Goal: Information Seeking & Learning: Learn about a topic

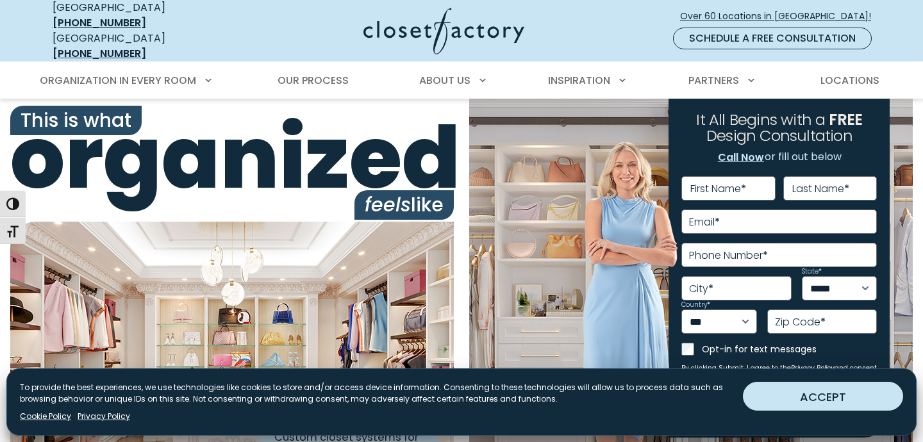
click at [759, 401] on button "ACCEPT" at bounding box center [823, 396] width 160 height 29
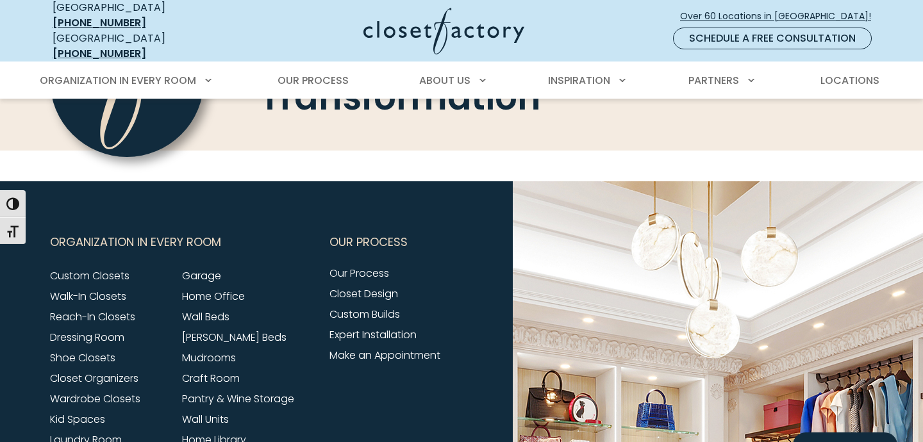
scroll to position [4991, 0]
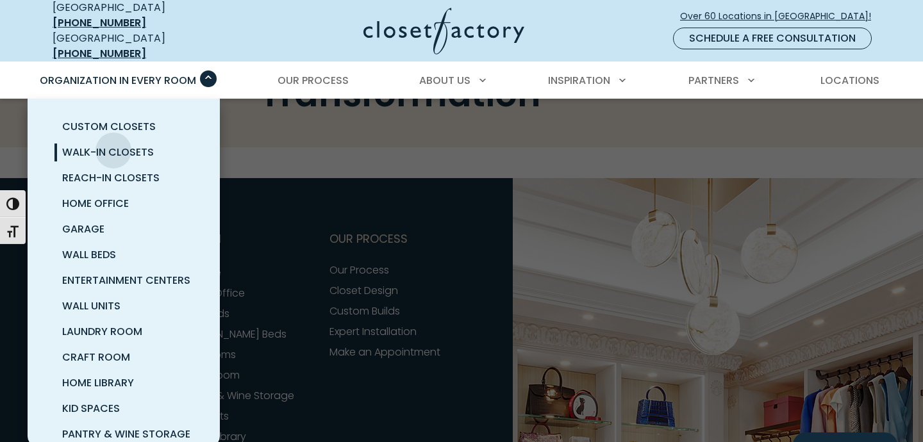
click at [113, 145] on span "Walk-In Closets" at bounding box center [108, 152] width 92 height 15
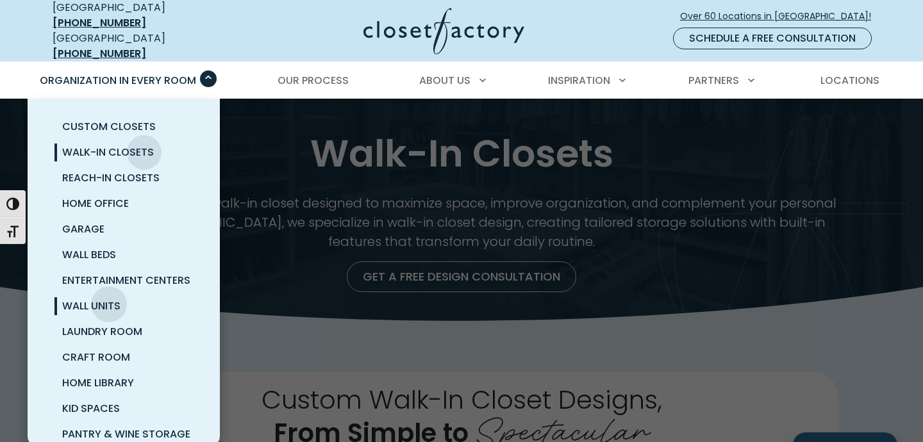
click at [109, 299] on span "Wall Units" at bounding box center [91, 306] width 58 height 15
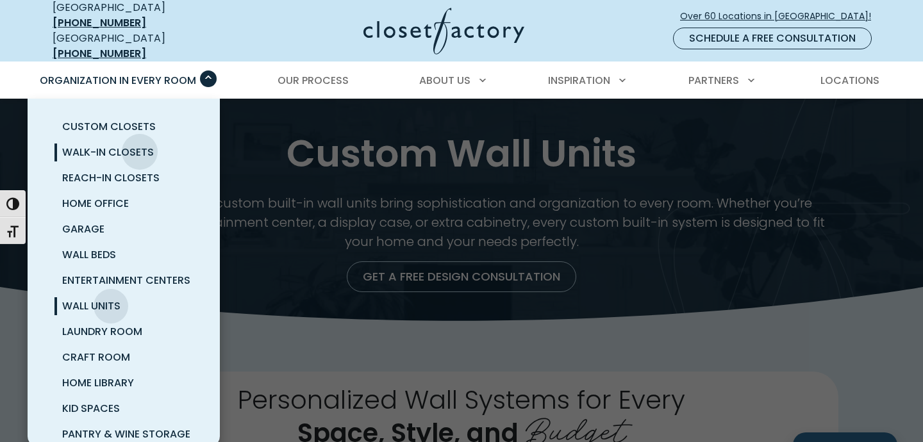
click at [140, 145] on span "Walk-In Closets" at bounding box center [108, 152] width 92 height 15
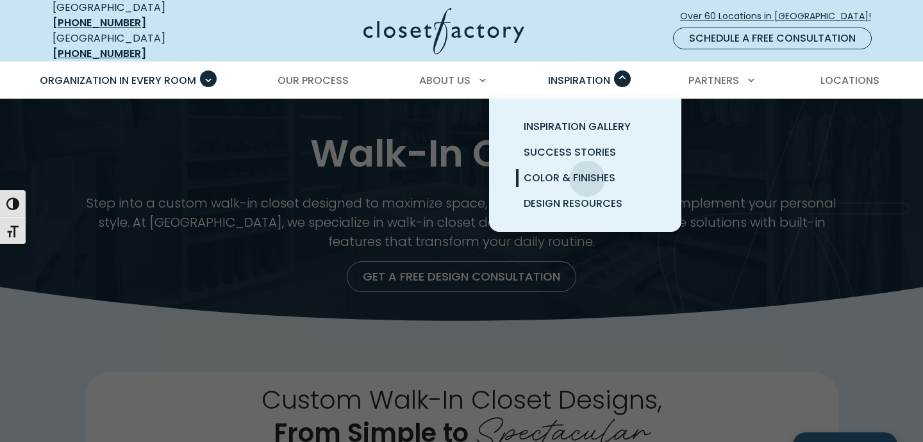
click at [587, 170] on span "Color & Finishes" at bounding box center [570, 177] width 92 height 15
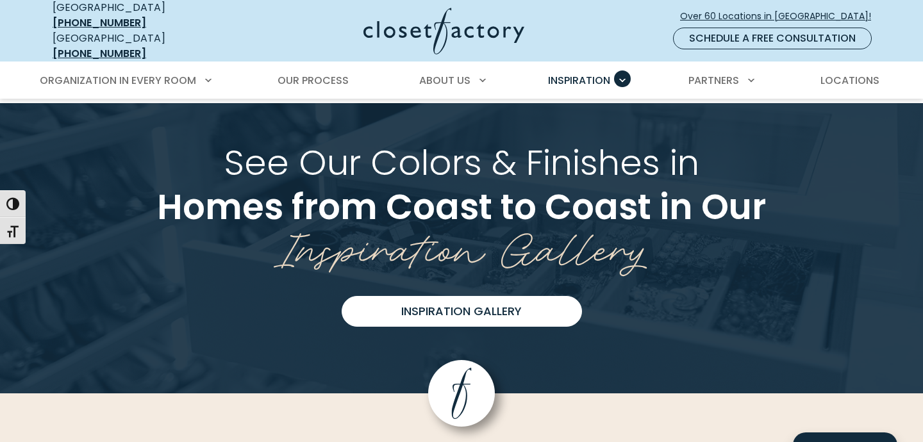
scroll to position [3189, 0]
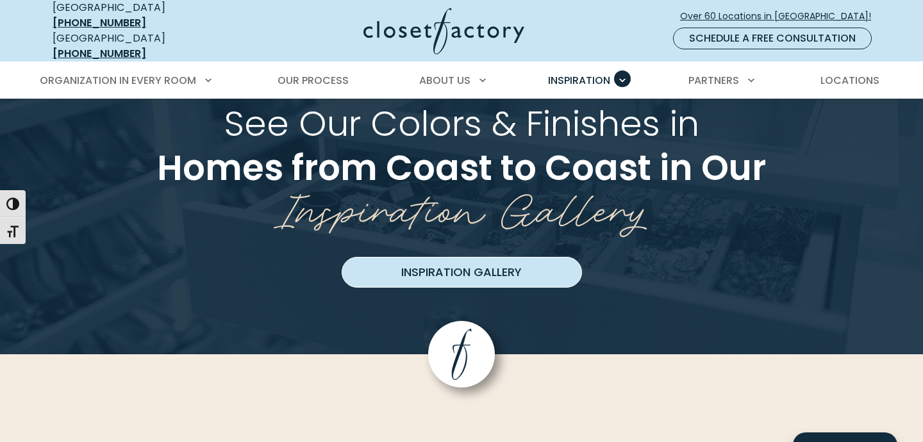
click at [527, 257] on link "Inspiration Gallery" at bounding box center [462, 272] width 240 height 31
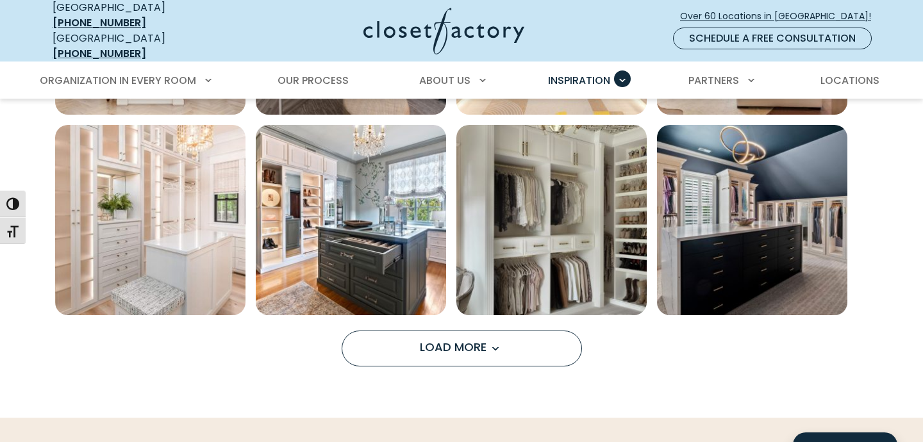
scroll to position [1020, 0]
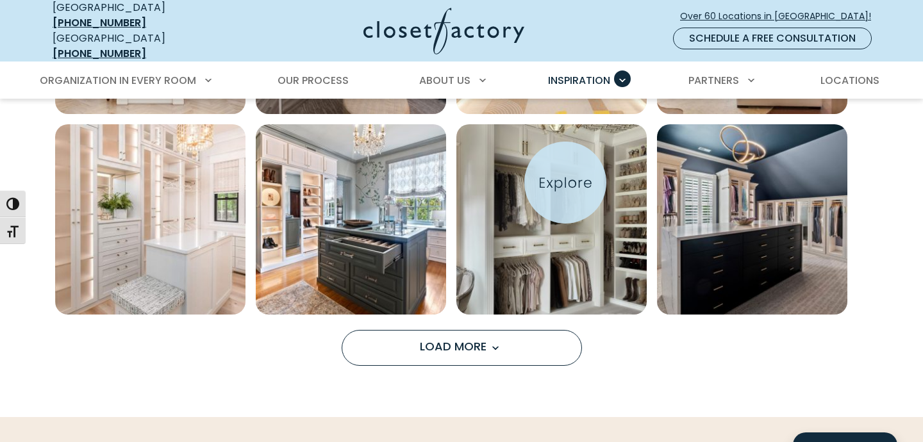
click at [565, 183] on img "Open inspiration gallery to preview enlarged image" at bounding box center [551, 219] width 190 height 190
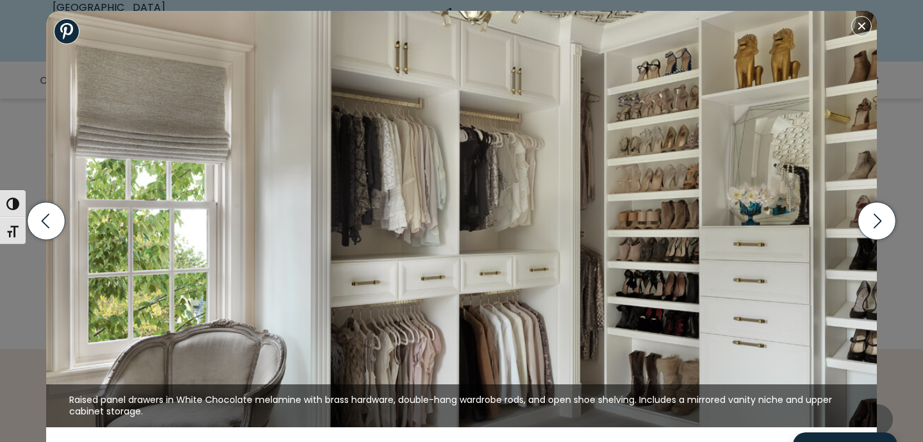
scroll to position [1105, 0]
click at [879, 220] on icon "button" at bounding box center [877, 221] width 8 height 15
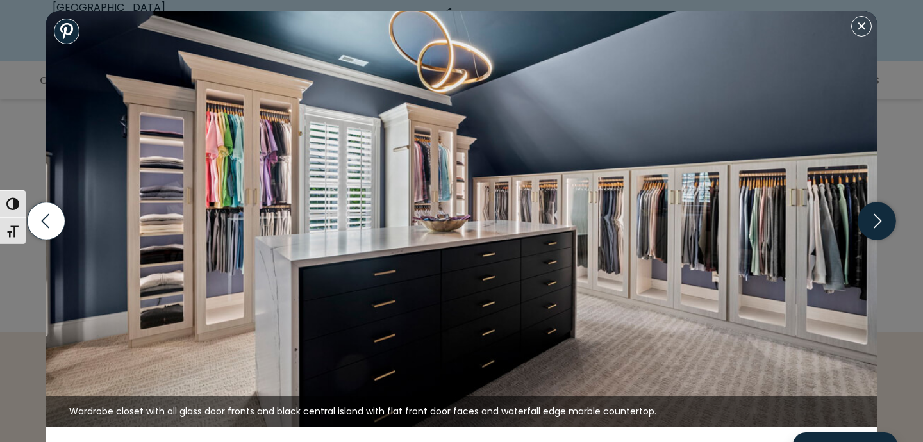
click at [879, 220] on icon "button" at bounding box center [877, 221] width 38 height 38
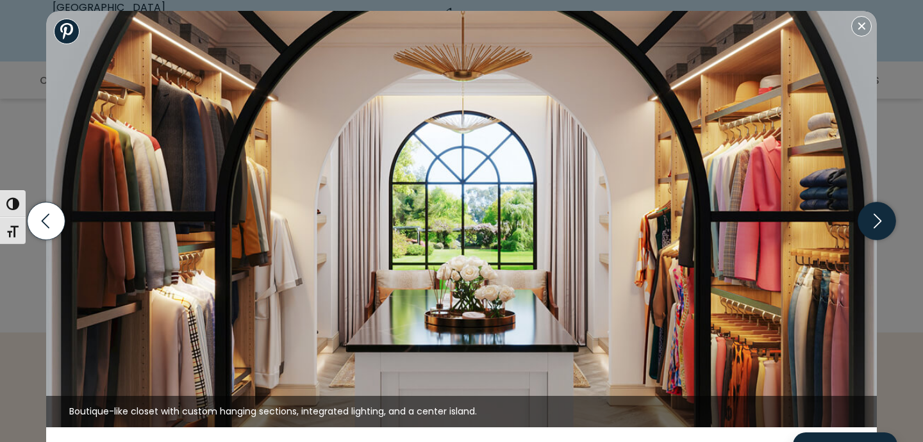
click at [879, 220] on icon "button" at bounding box center [877, 221] width 38 height 38
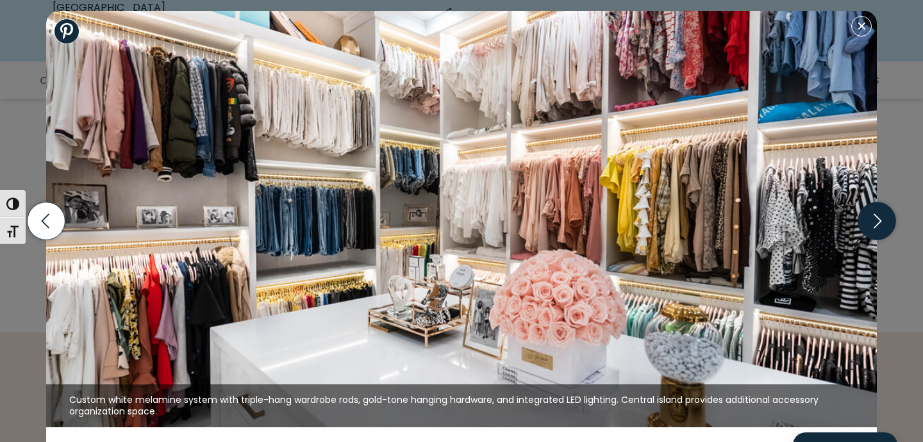
click at [879, 220] on icon "button" at bounding box center [877, 221] width 38 height 38
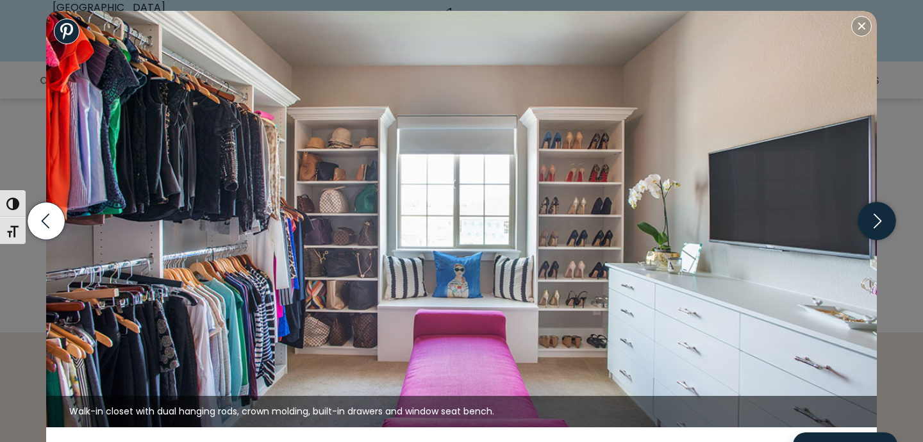
click at [879, 220] on icon "button" at bounding box center [877, 221] width 38 height 38
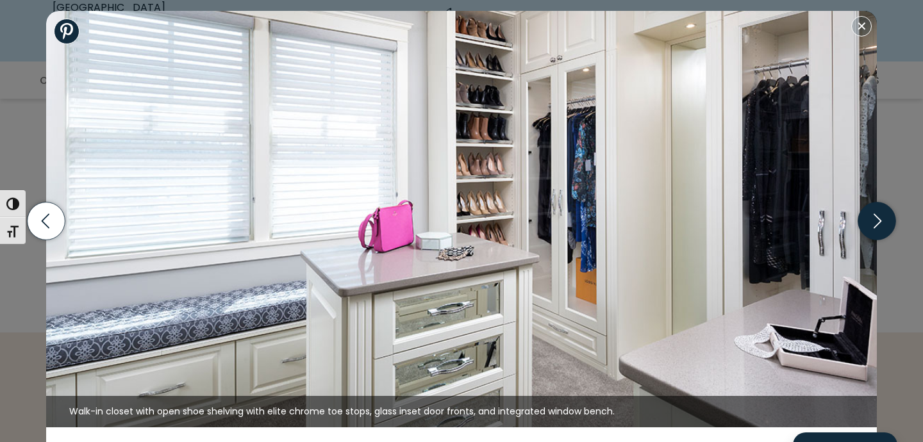
click at [879, 220] on icon "button" at bounding box center [877, 221] width 38 height 38
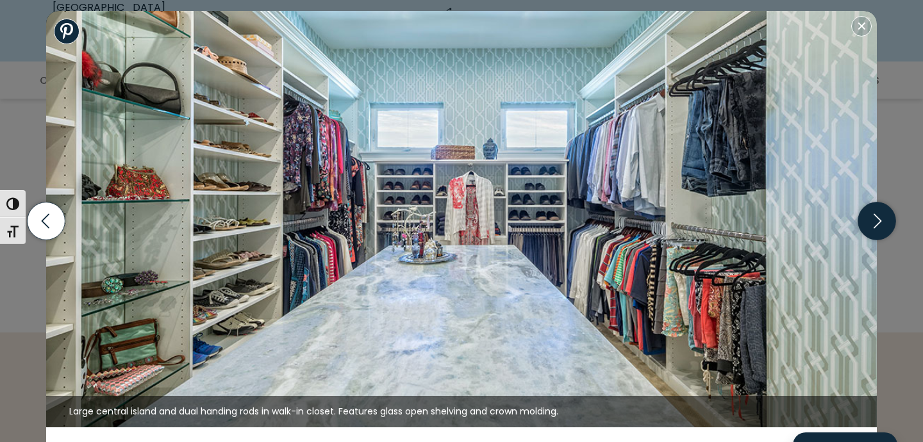
click at [879, 220] on icon "button" at bounding box center [877, 221] width 38 height 38
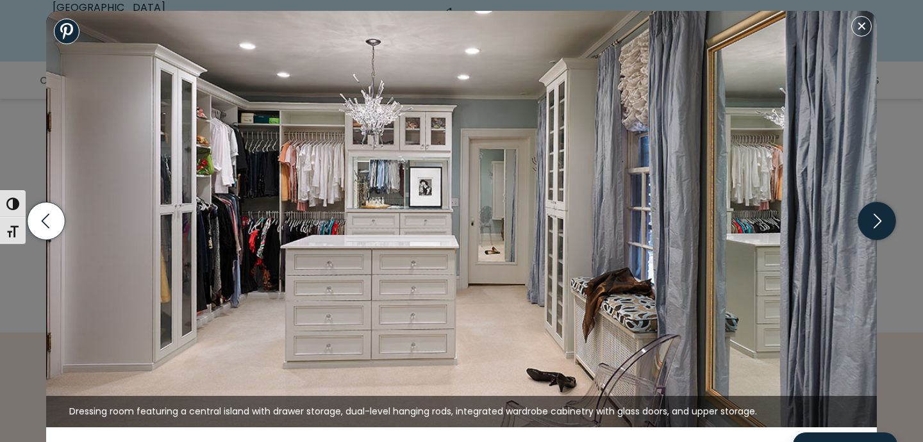
click at [879, 220] on icon "button" at bounding box center [877, 221] width 38 height 38
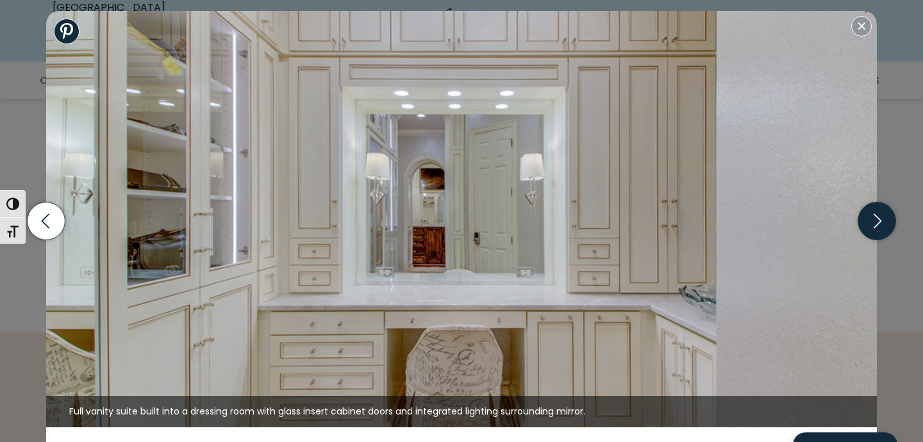
click at [879, 220] on icon "button" at bounding box center [877, 221] width 38 height 38
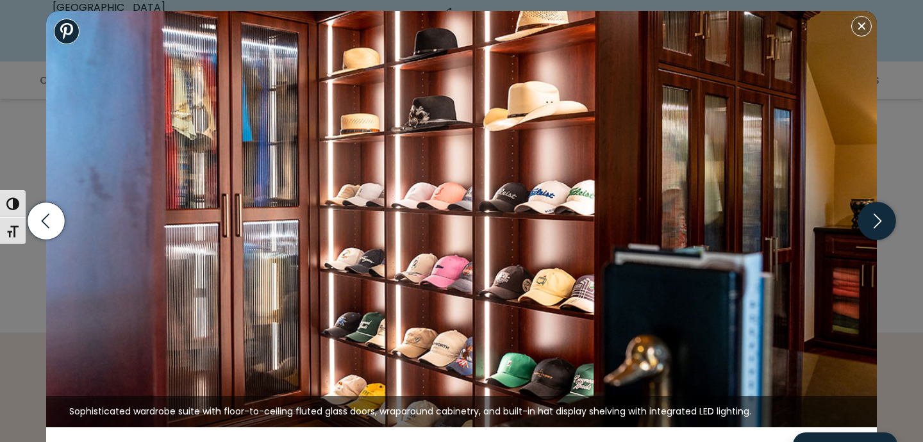
click at [879, 220] on icon "button" at bounding box center [877, 221] width 38 height 38
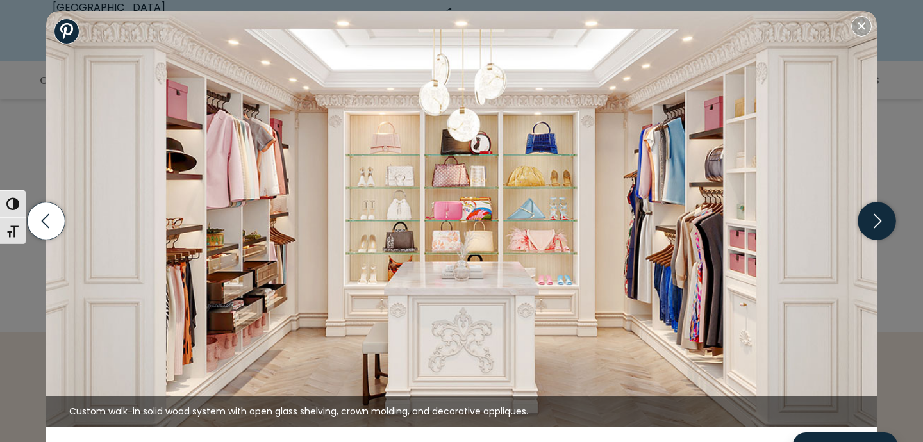
click at [879, 220] on icon "button" at bounding box center [877, 221] width 38 height 38
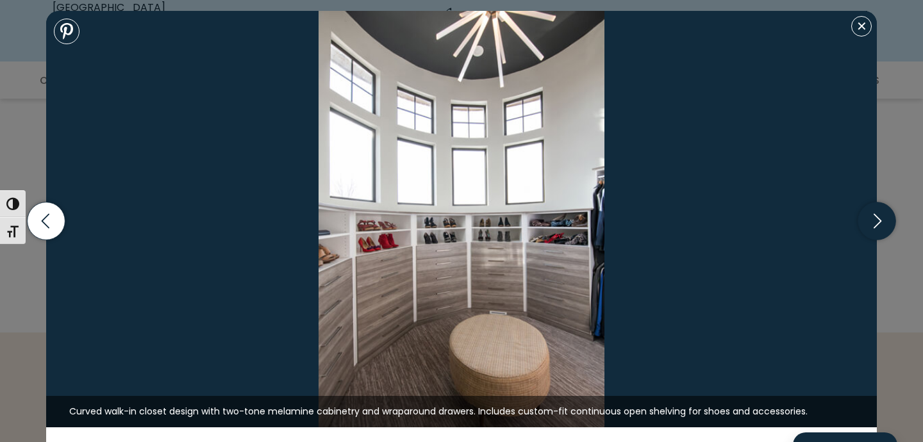
click at [879, 220] on icon "button" at bounding box center [877, 221] width 38 height 38
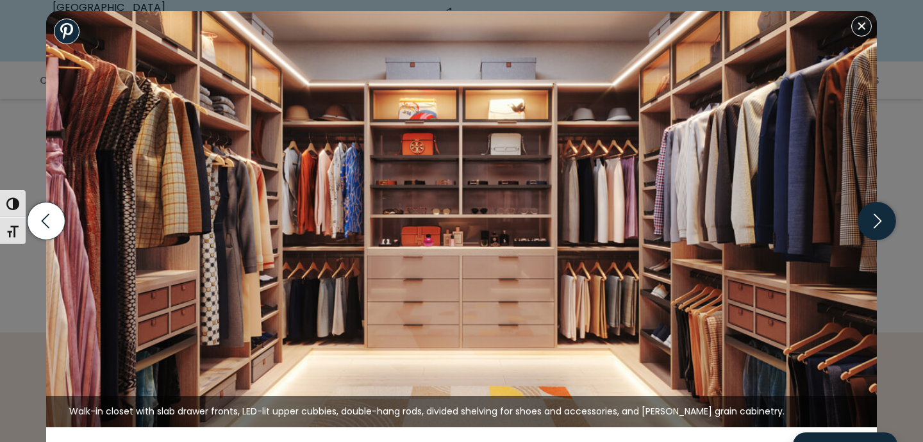
click at [879, 220] on icon "button" at bounding box center [877, 221] width 38 height 38
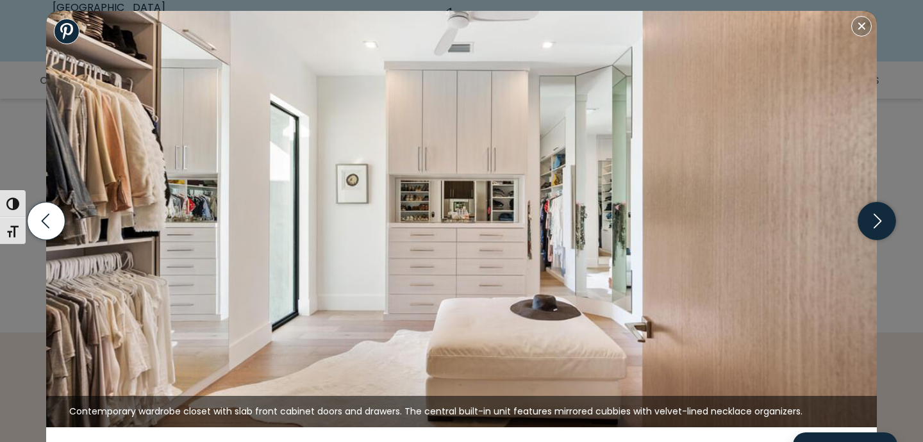
click at [879, 220] on icon "button" at bounding box center [877, 221] width 38 height 38
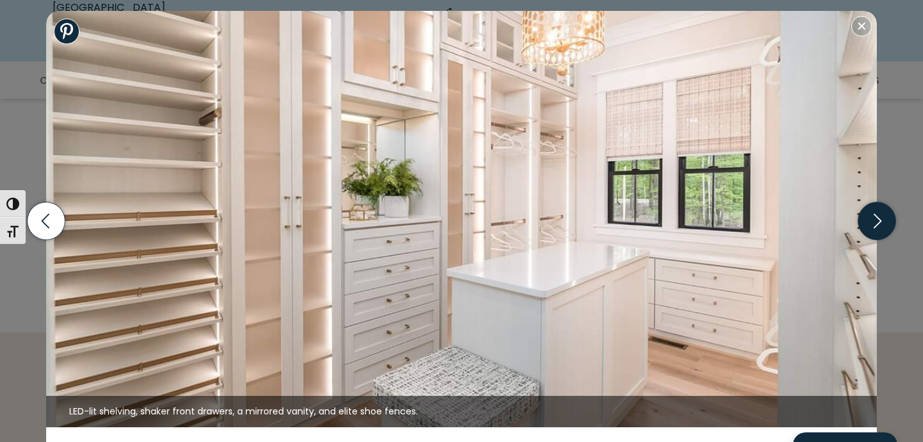
click at [879, 220] on icon "button" at bounding box center [877, 221] width 38 height 38
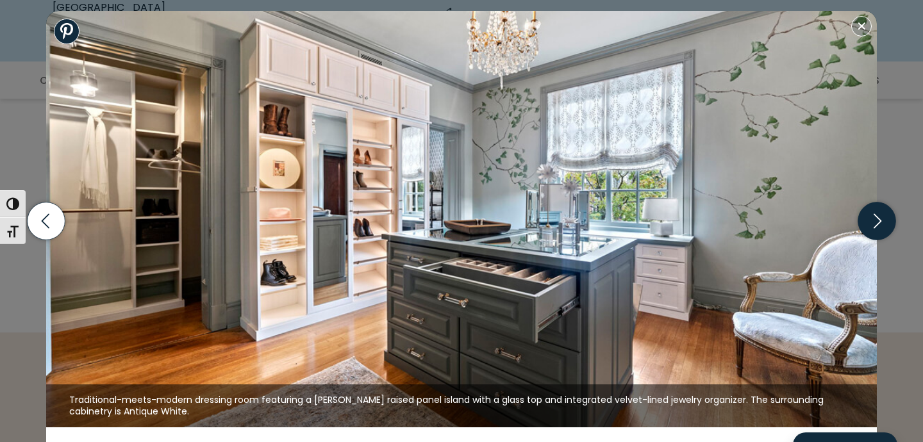
click at [879, 220] on icon "button" at bounding box center [877, 221] width 38 height 38
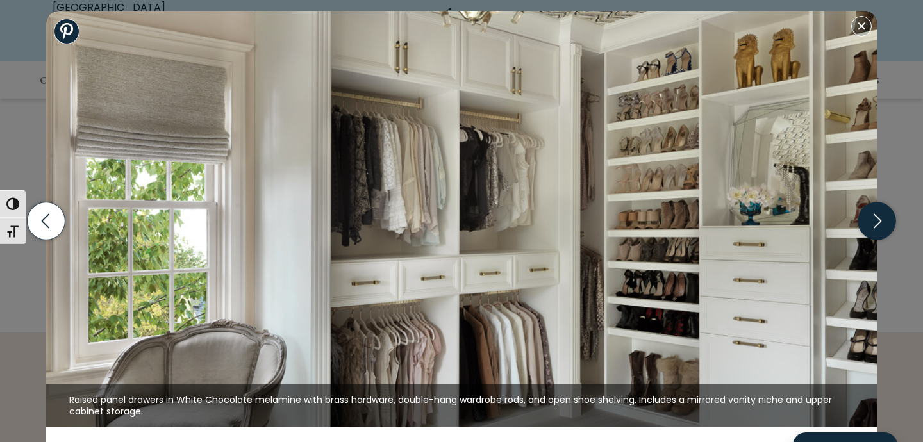
click at [879, 220] on icon "button" at bounding box center [877, 221] width 38 height 38
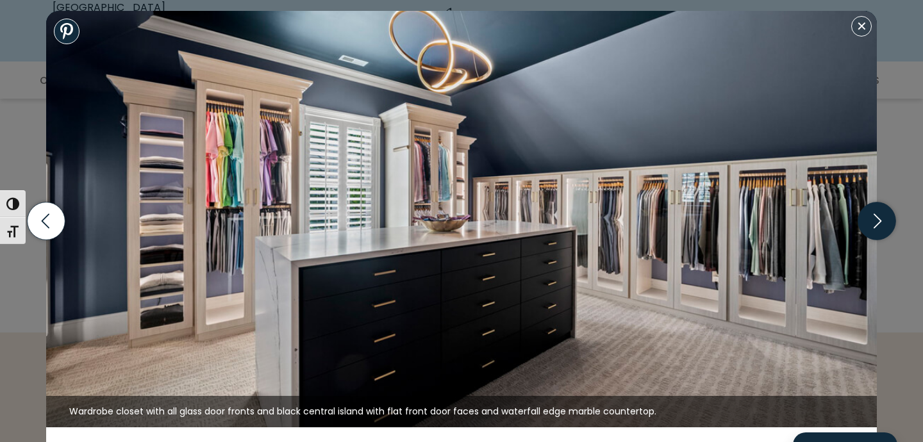
click at [879, 220] on icon "button" at bounding box center [877, 221] width 38 height 38
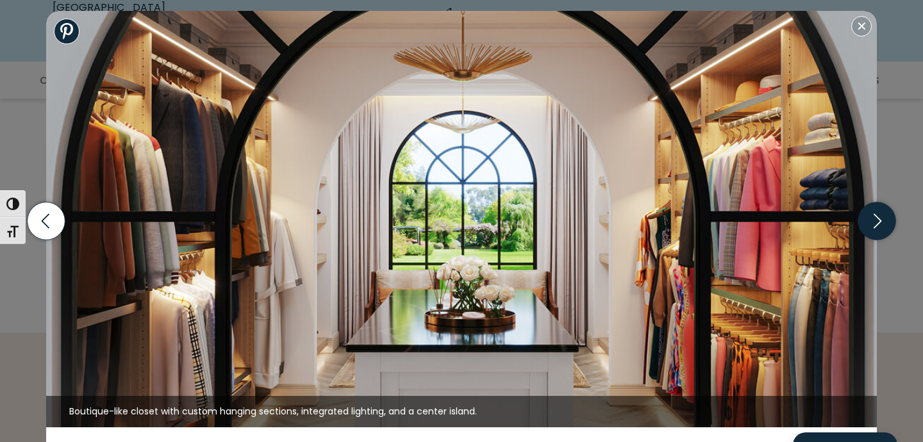
click at [879, 220] on icon "button" at bounding box center [877, 221] width 38 height 38
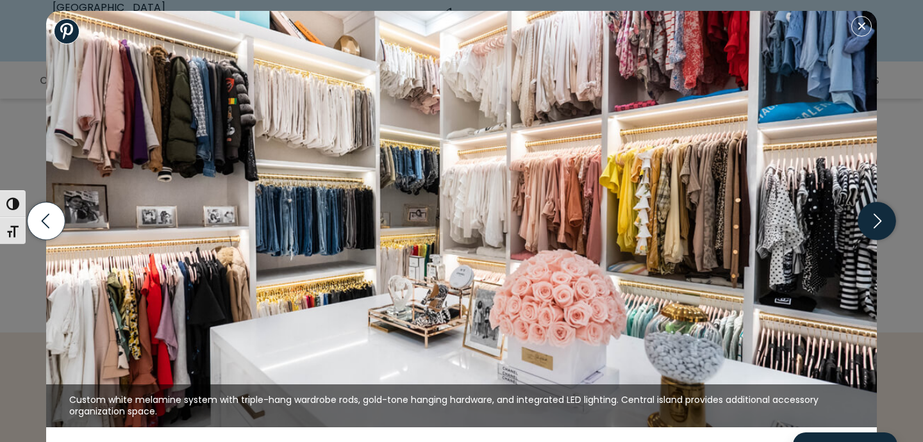
click at [879, 220] on icon "button" at bounding box center [877, 221] width 38 height 38
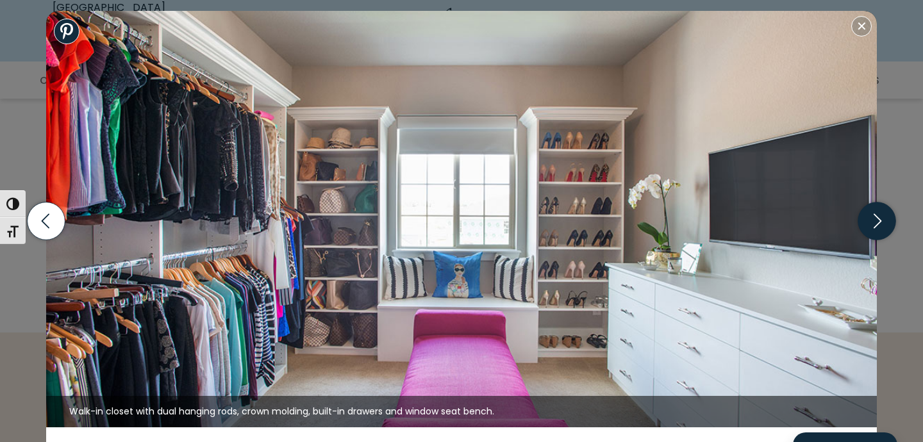
click at [879, 220] on icon "button" at bounding box center [877, 221] width 38 height 38
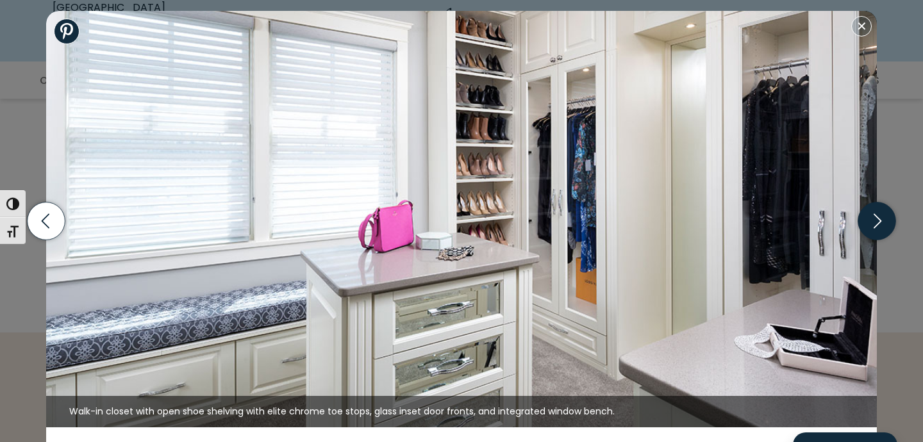
click at [879, 220] on icon "button" at bounding box center [877, 221] width 38 height 38
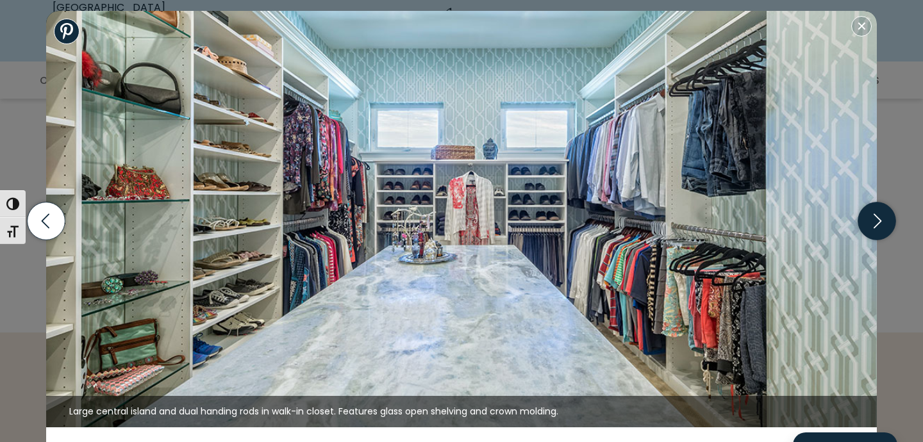
click at [879, 220] on icon "button" at bounding box center [877, 221] width 38 height 38
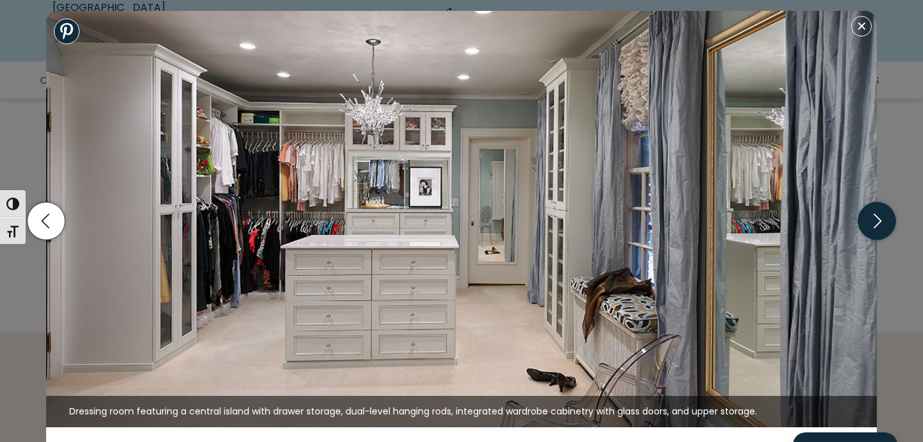
click at [879, 220] on icon "button" at bounding box center [877, 221] width 38 height 38
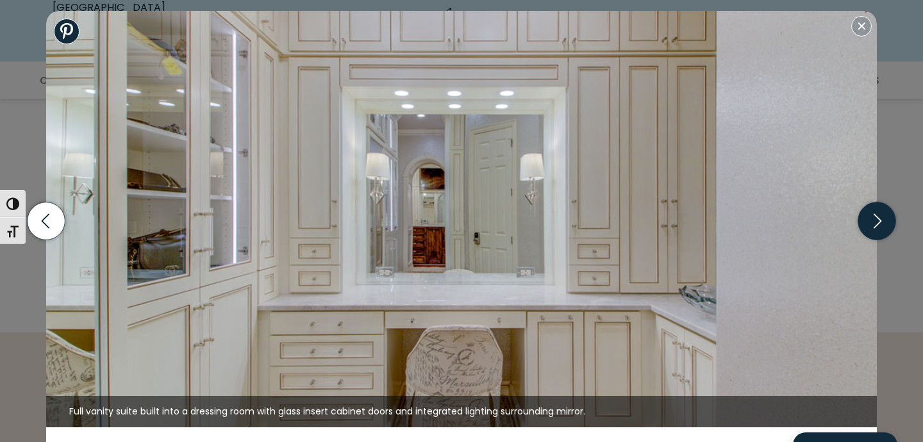
click at [879, 220] on icon "button" at bounding box center [877, 221] width 38 height 38
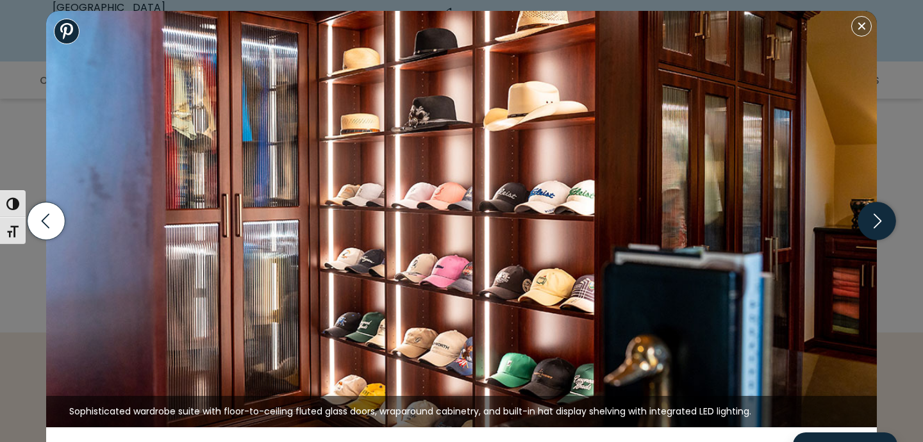
click at [879, 220] on icon "button" at bounding box center [877, 221] width 38 height 38
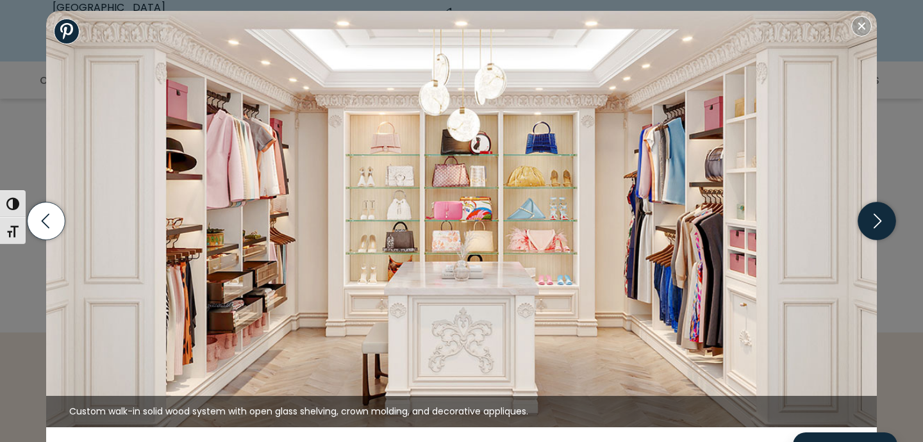
click at [879, 220] on icon "button" at bounding box center [877, 221] width 38 height 38
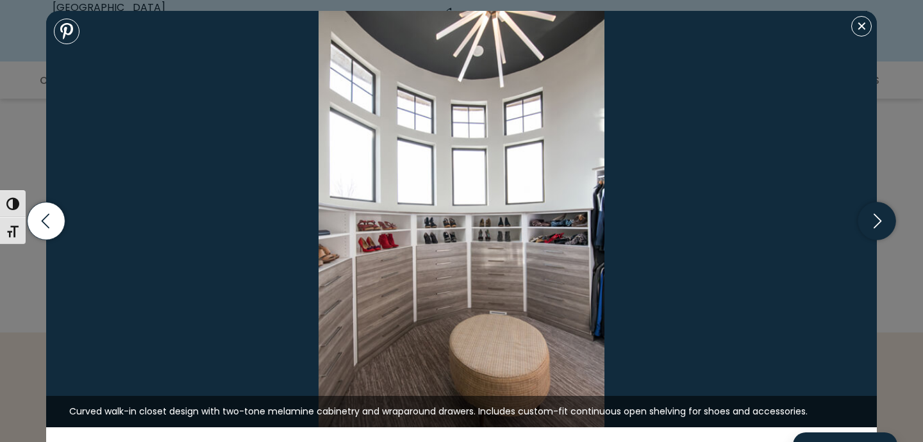
click at [879, 220] on icon "button" at bounding box center [877, 221] width 38 height 38
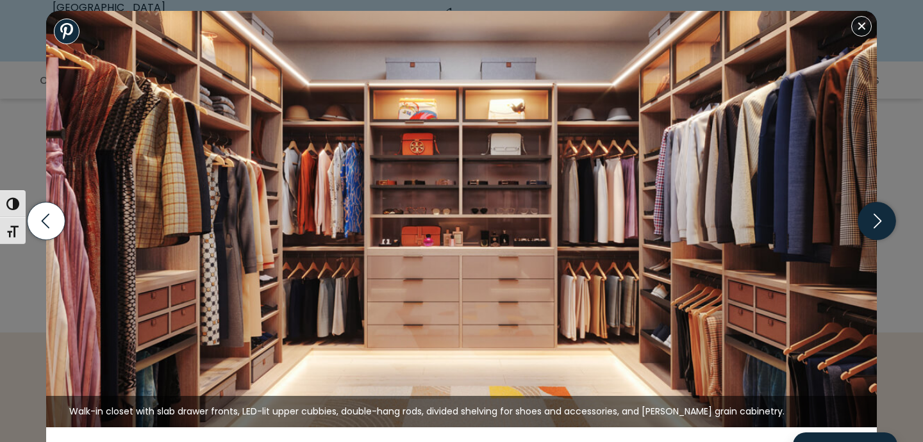
click at [879, 220] on icon "button" at bounding box center [877, 221] width 38 height 38
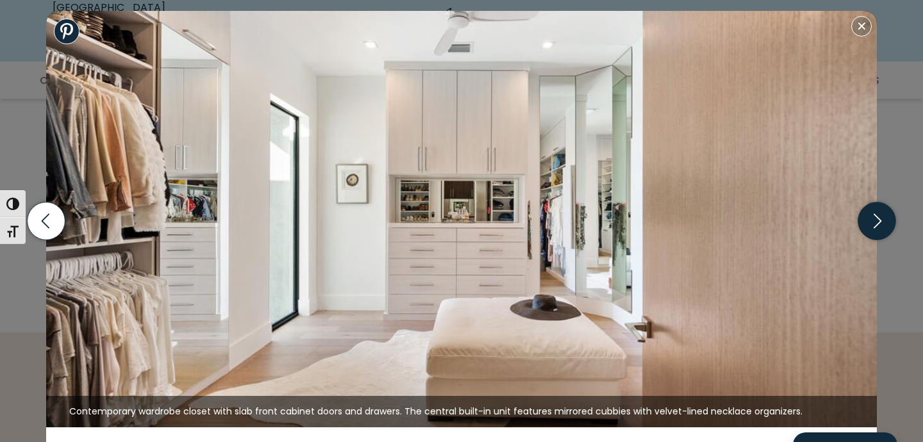
click at [879, 220] on icon "button" at bounding box center [877, 221] width 38 height 38
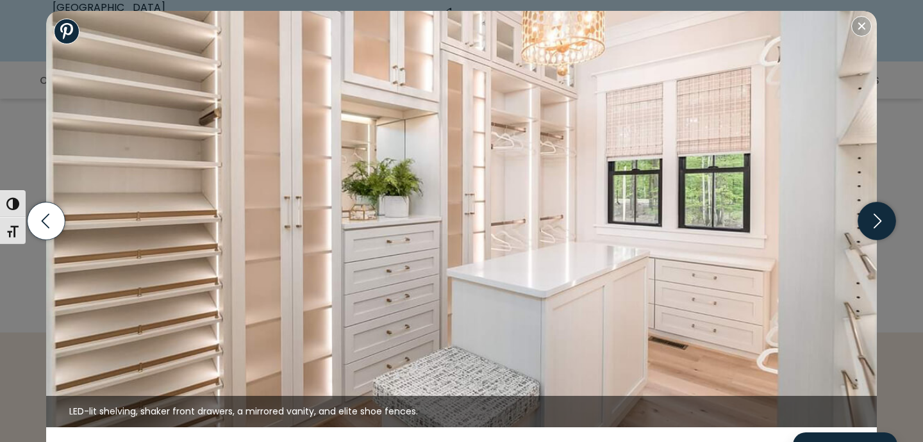
click at [879, 220] on icon "button" at bounding box center [877, 221] width 38 height 38
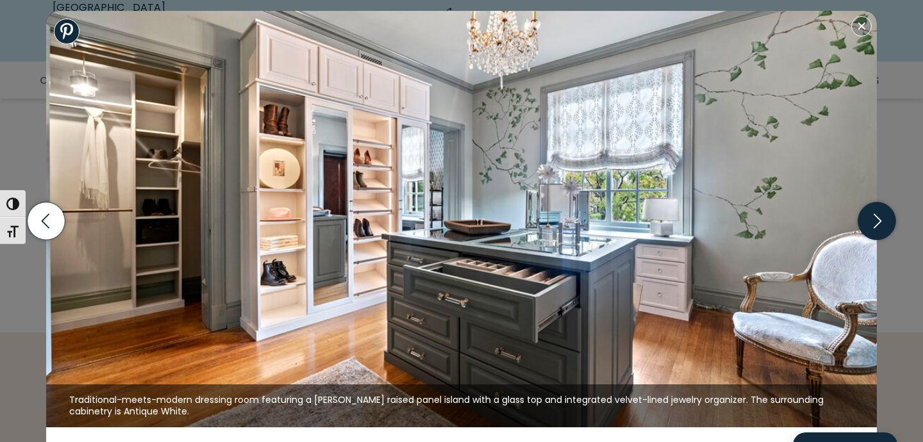
click at [879, 220] on icon "button" at bounding box center [877, 221] width 38 height 38
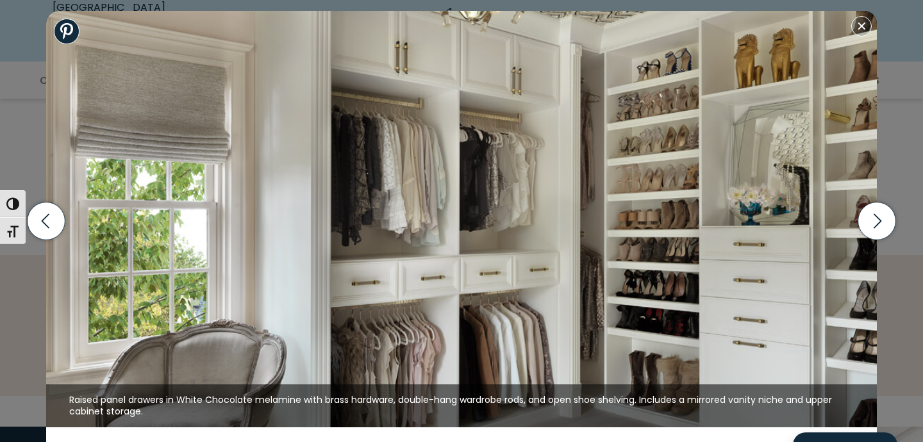
scroll to position [1183, 0]
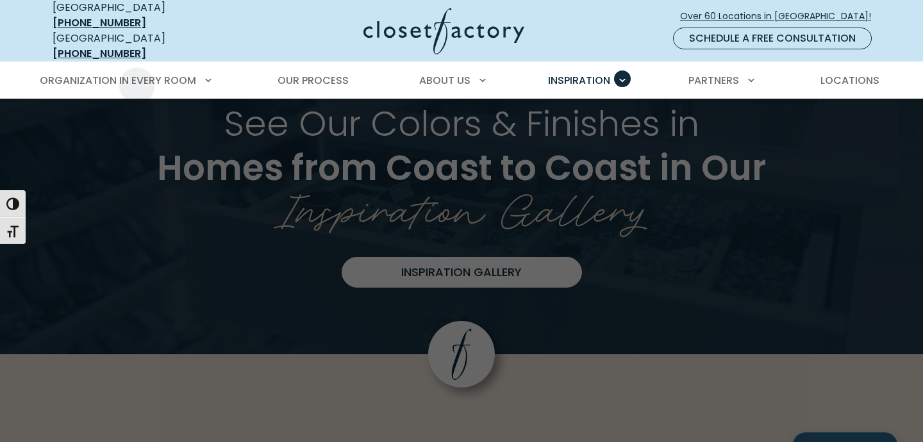
scroll to position [3189, 0]
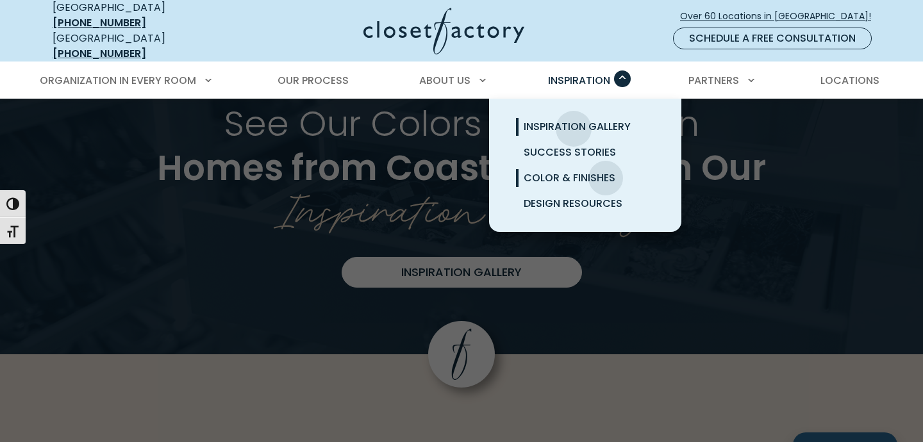
click at [574, 119] on span "Inspiration Gallery" at bounding box center [577, 126] width 107 height 15
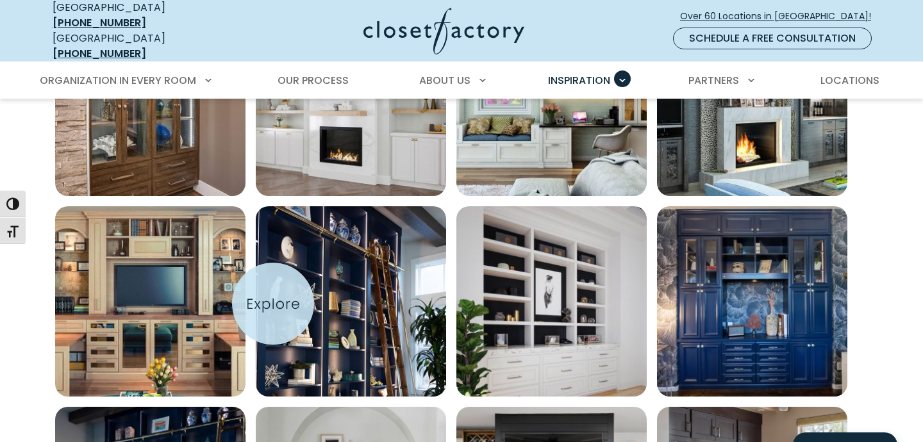
scroll to position [540, 0]
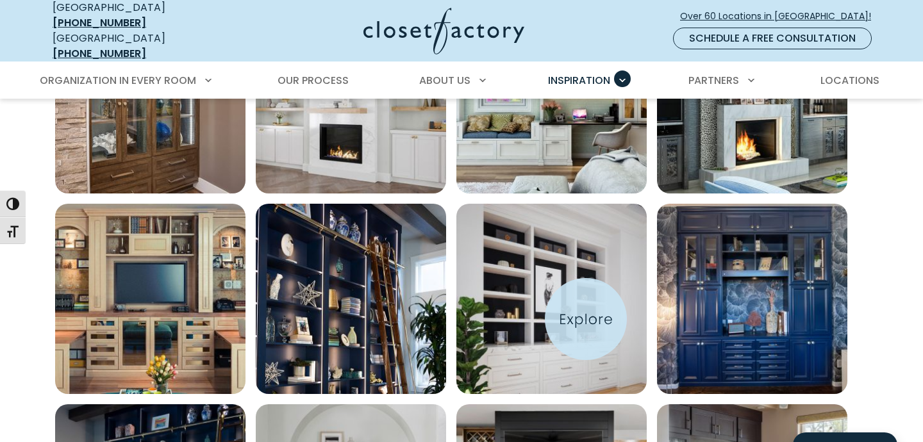
click at [586, 319] on img "Open inspiration gallery to preview enlarged image" at bounding box center [551, 299] width 190 height 190
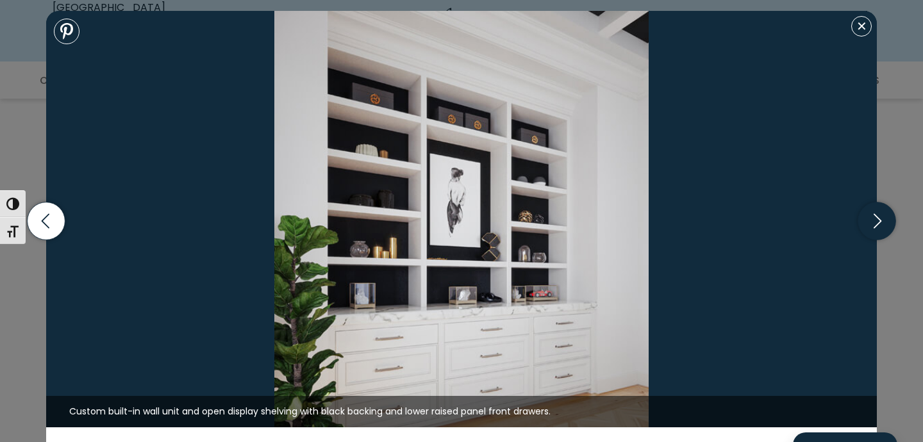
click at [879, 221] on icon "button" at bounding box center [877, 221] width 38 height 38
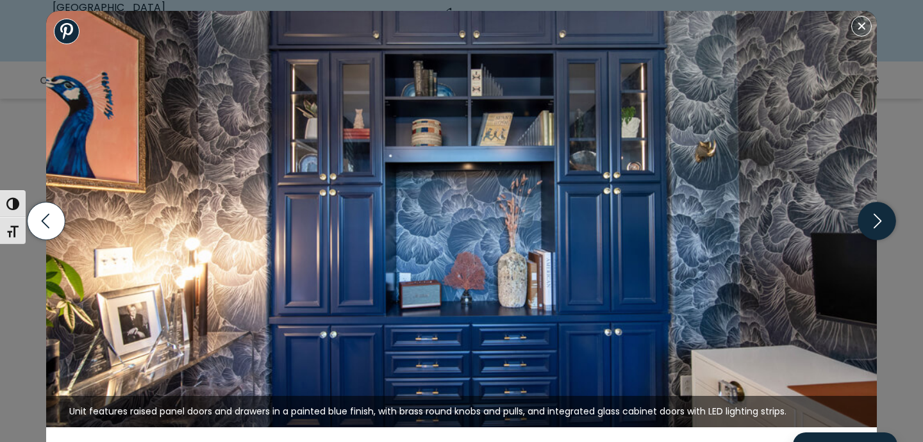
click at [879, 224] on icon "button" at bounding box center [877, 221] width 38 height 38
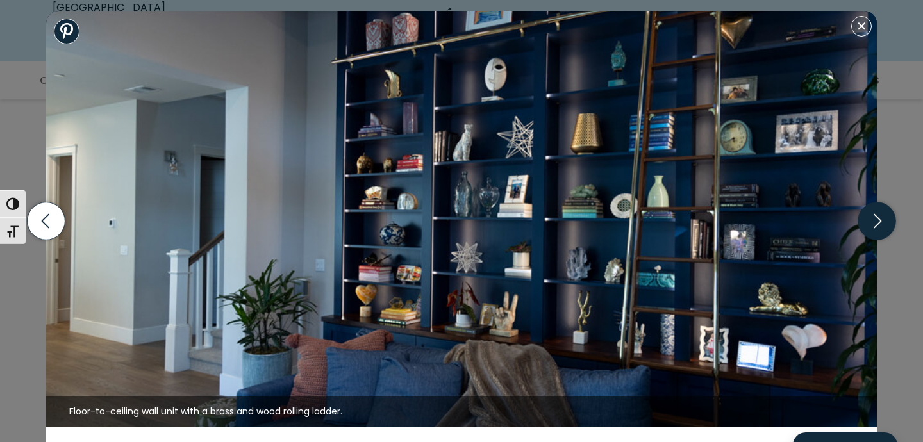
click at [879, 224] on icon "button" at bounding box center [877, 221] width 38 height 38
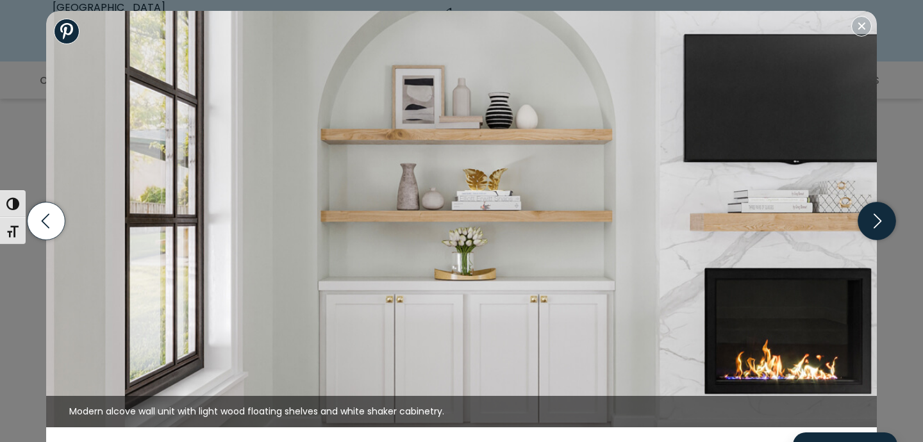
click at [879, 224] on icon "button" at bounding box center [877, 221] width 38 height 38
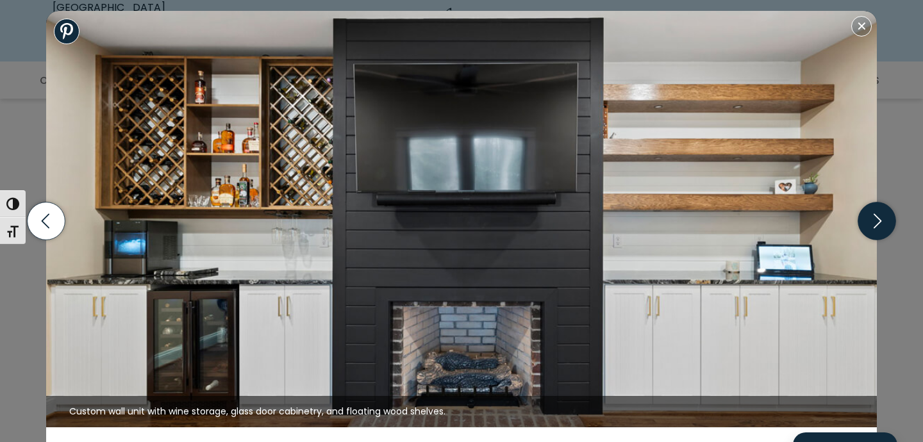
click at [879, 224] on icon "button" at bounding box center [877, 221] width 38 height 38
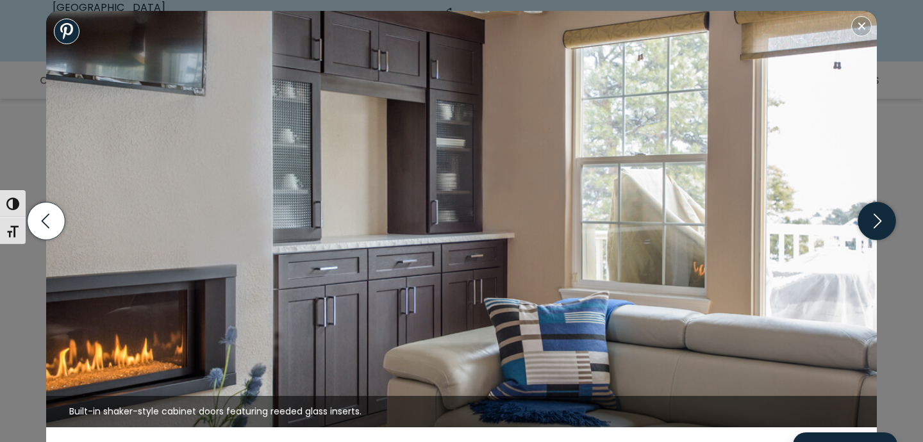
click at [879, 224] on icon "button" at bounding box center [877, 221] width 38 height 38
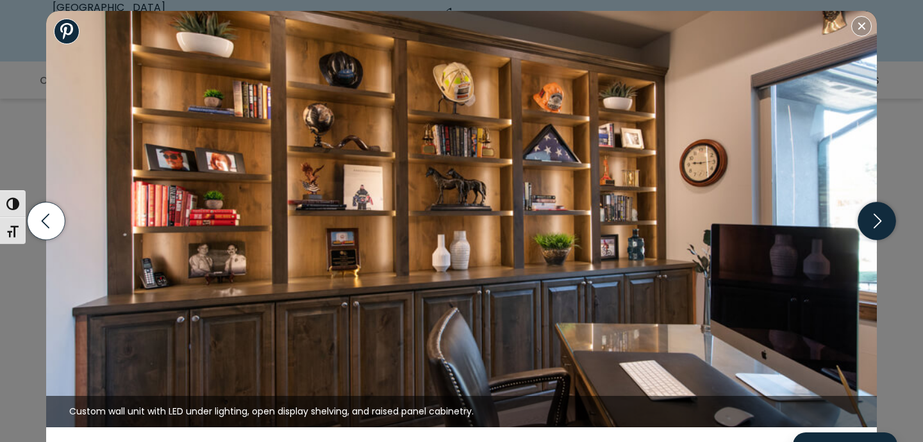
click at [879, 224] on icon "button" at bounding box center [877, 221] width 38 height 38
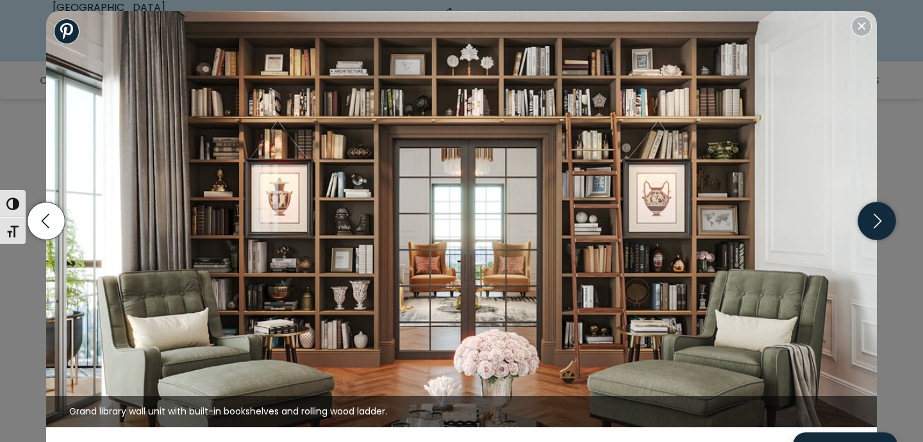
click at [879, 224] on icon "button" at bounding box center [877, 221] width 38 height 38
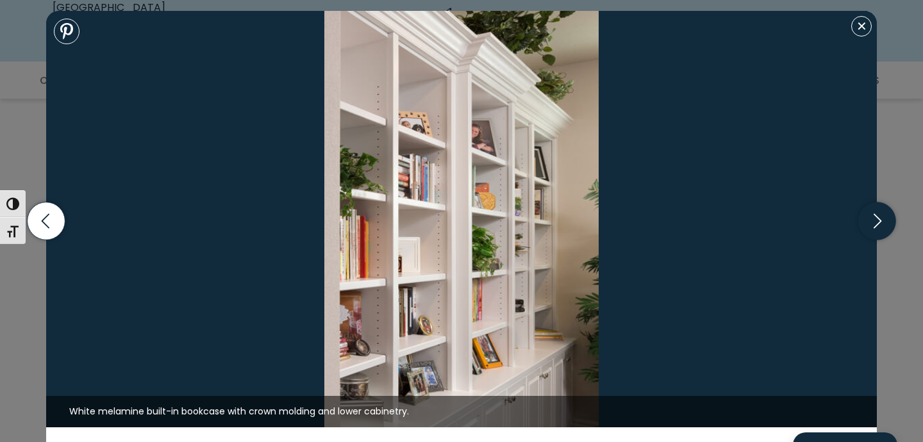
click at [880, 217] on icon "button" at bounding box center [877, 221] width 38 height 38
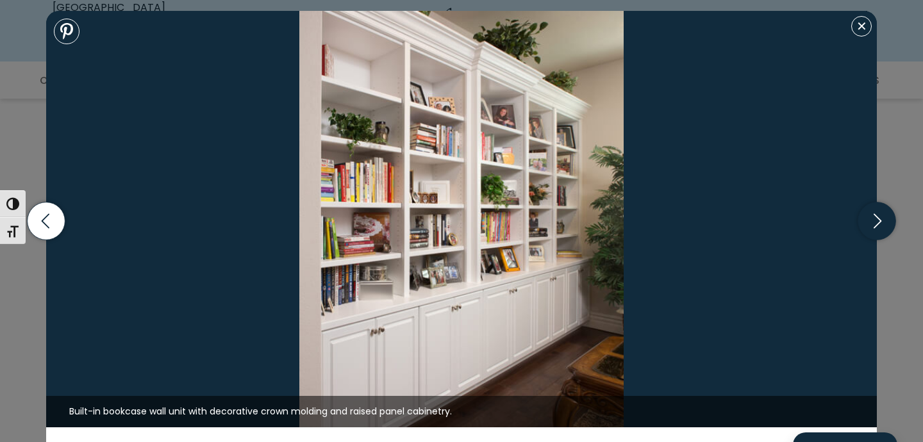
click at [880, 217] on icon "button" at bounding box center [877, 221] width 38 height 38
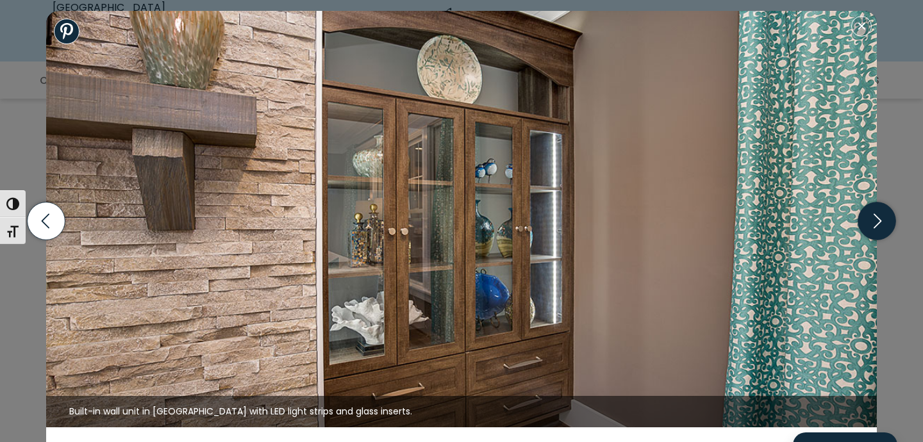
click at [880, 217] on icon "button" at bounding box center [877, 221] width 38 height 38
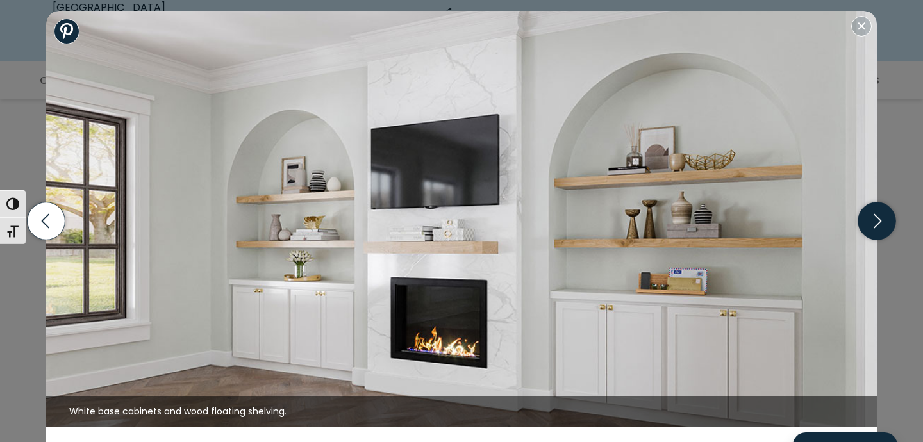
click at [880, 217] on icon "button" at bounding box center [877, 221] width 38 height 38
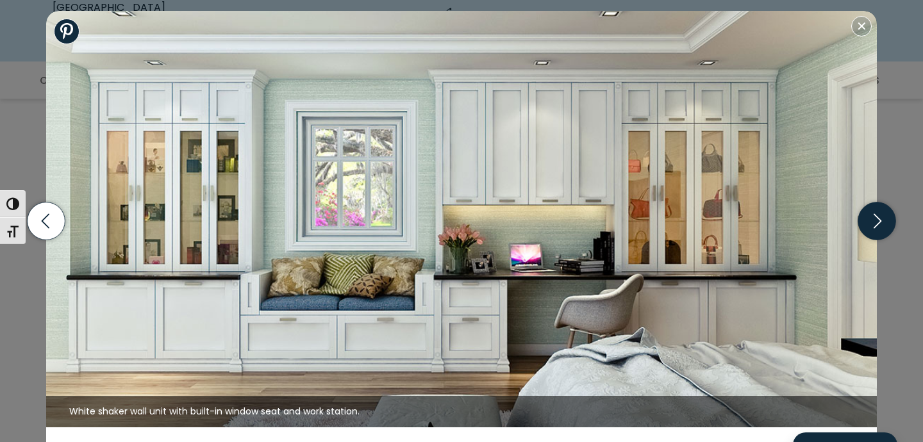
click at [880, 217] on icon "button" at bounding box center [877, 221] width 38 height 38
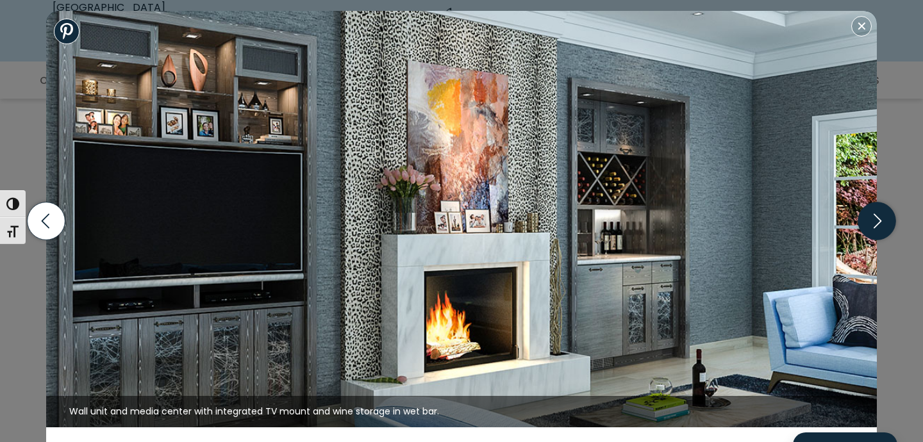
click at [880, 217] on icon "button" at bounding box center [877, 221] width 38 height 38
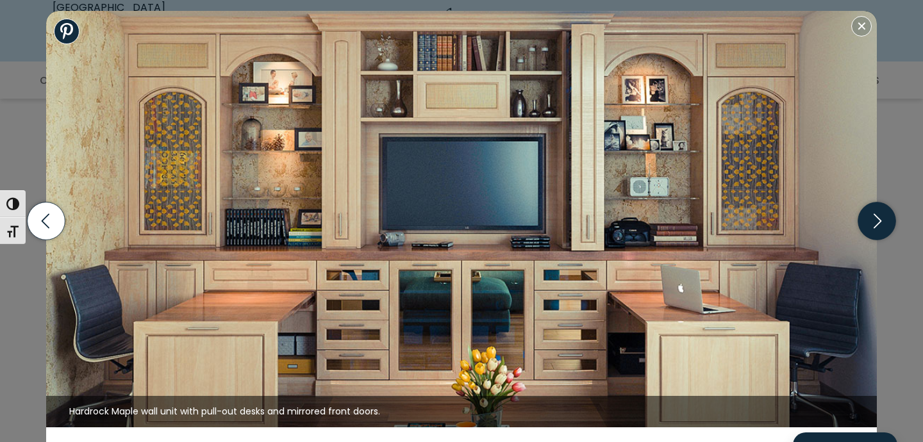
click at [880, 217] on icon "button" at bounding box center [877, 221] width 38 height 38
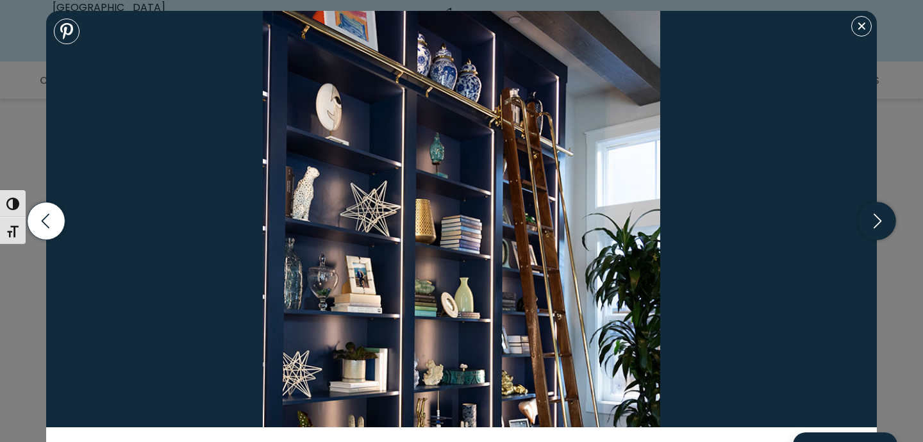
click at [880, 217] on icon "button" at bounding box center [877, 221] width 38 height 38
